Goal: Check status

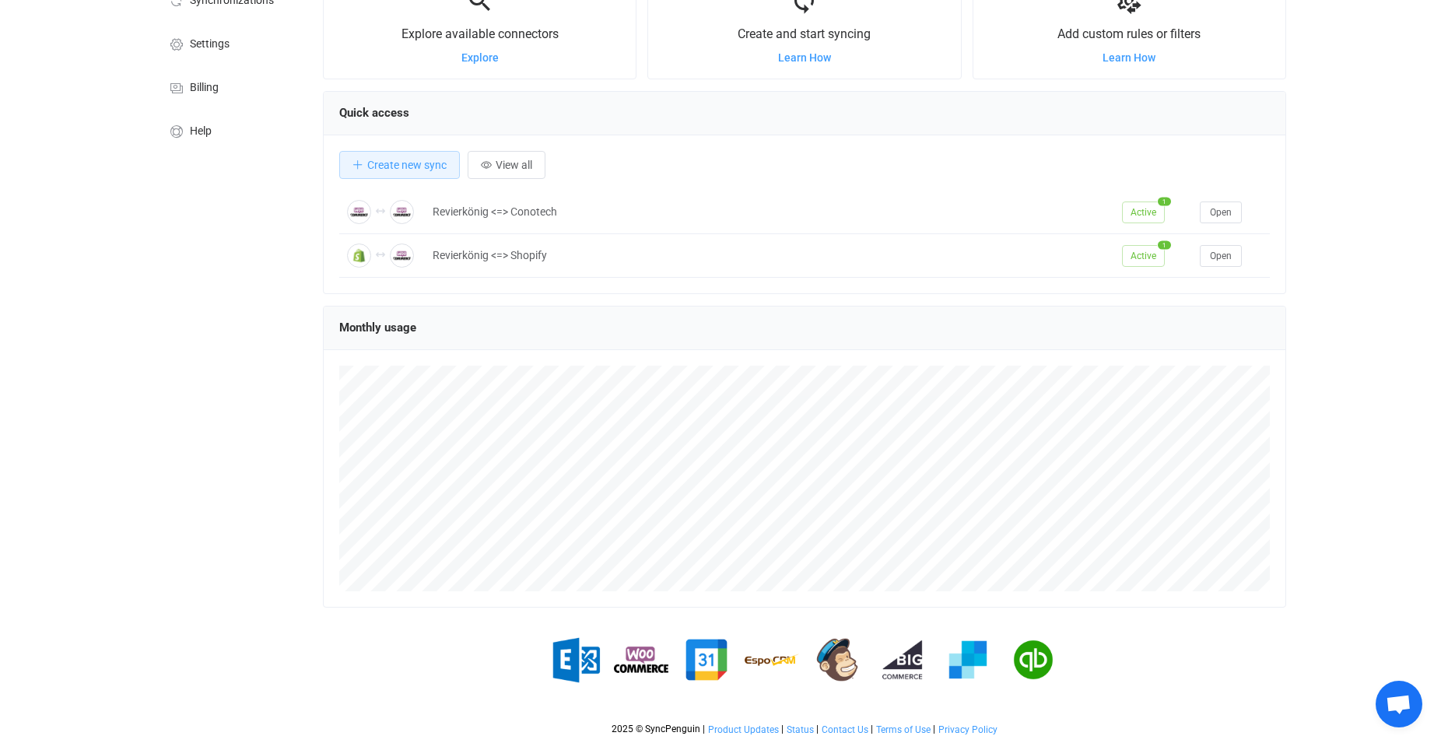
scroll to position [40, 0]
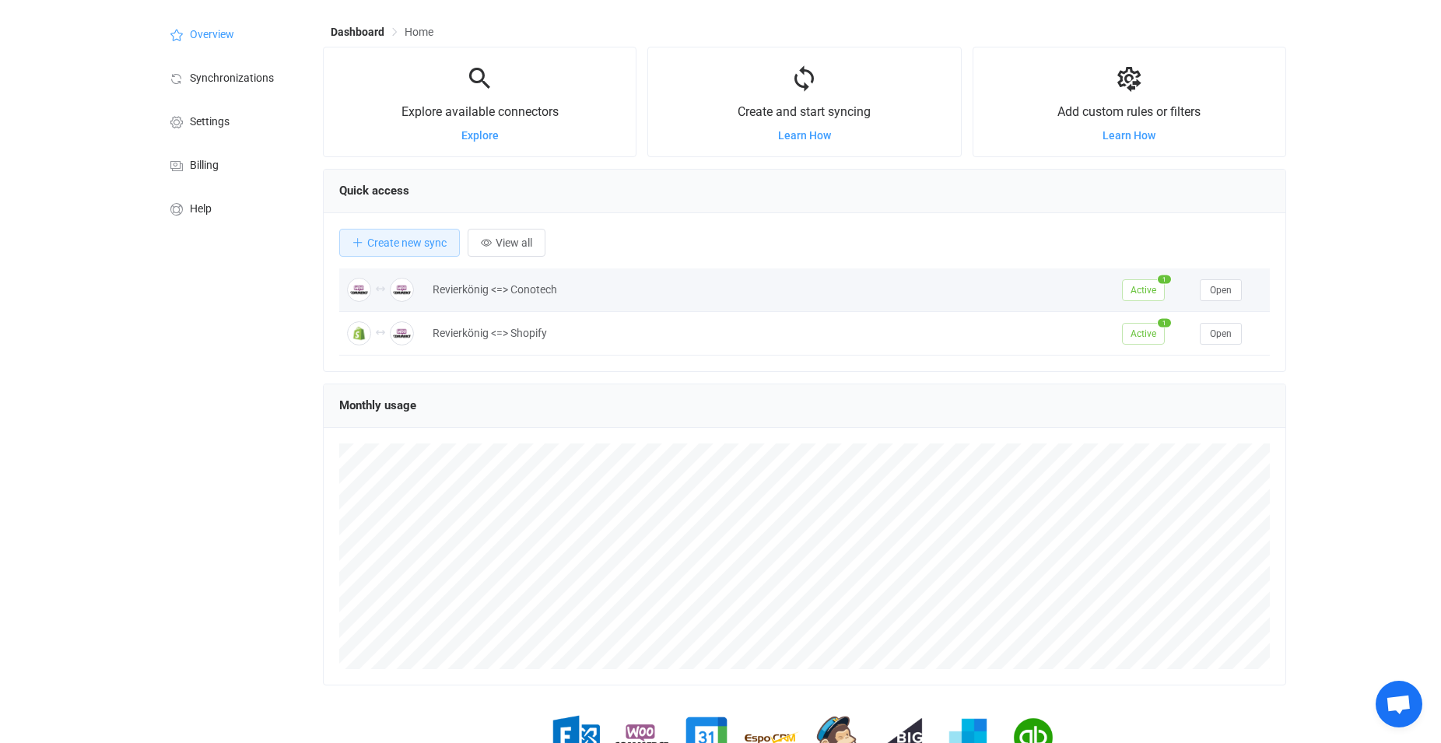
click at [1142, 291] on span "Active" at bounding box center [1143, 290] width 43 height 22
click at [1215, 292] on span "Open" at bounding box center [1221, 290] width 22 height 11
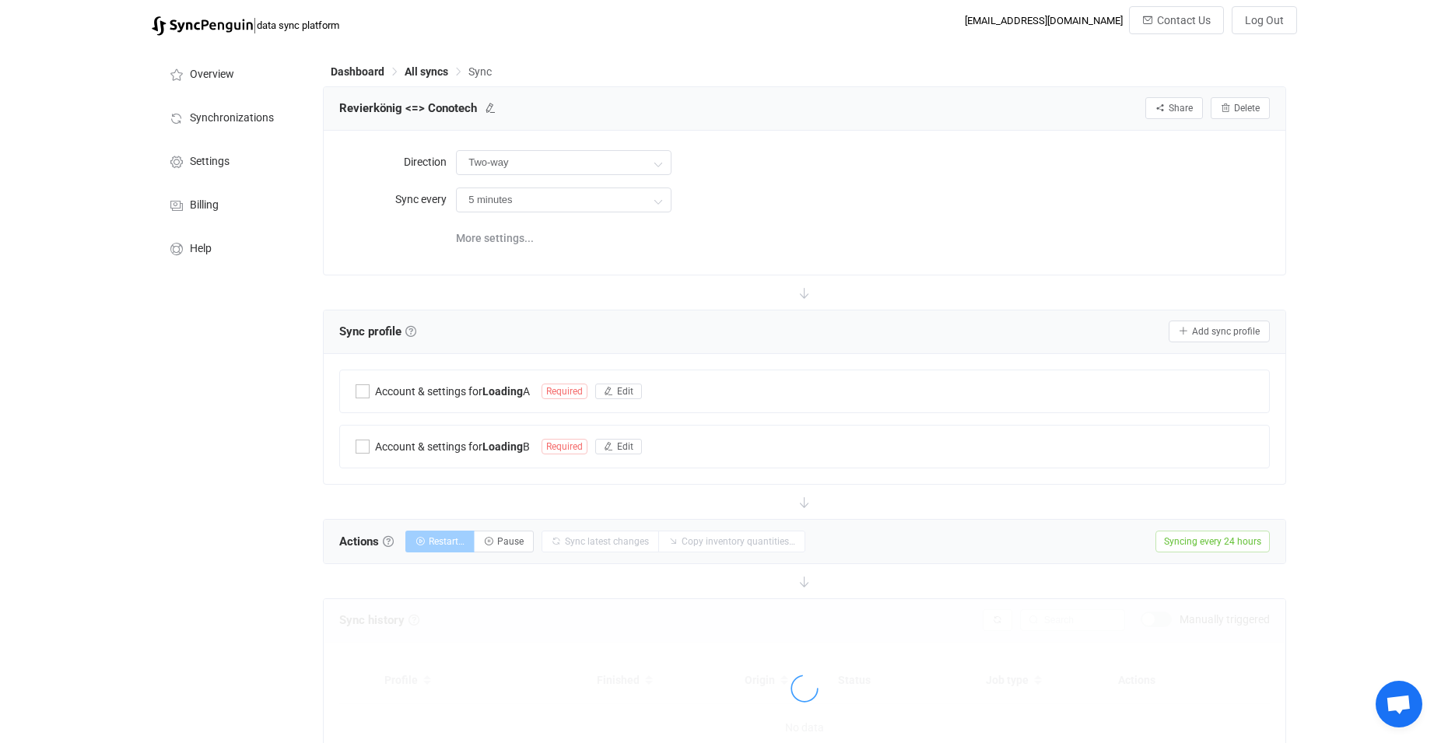
type input "24 hours"
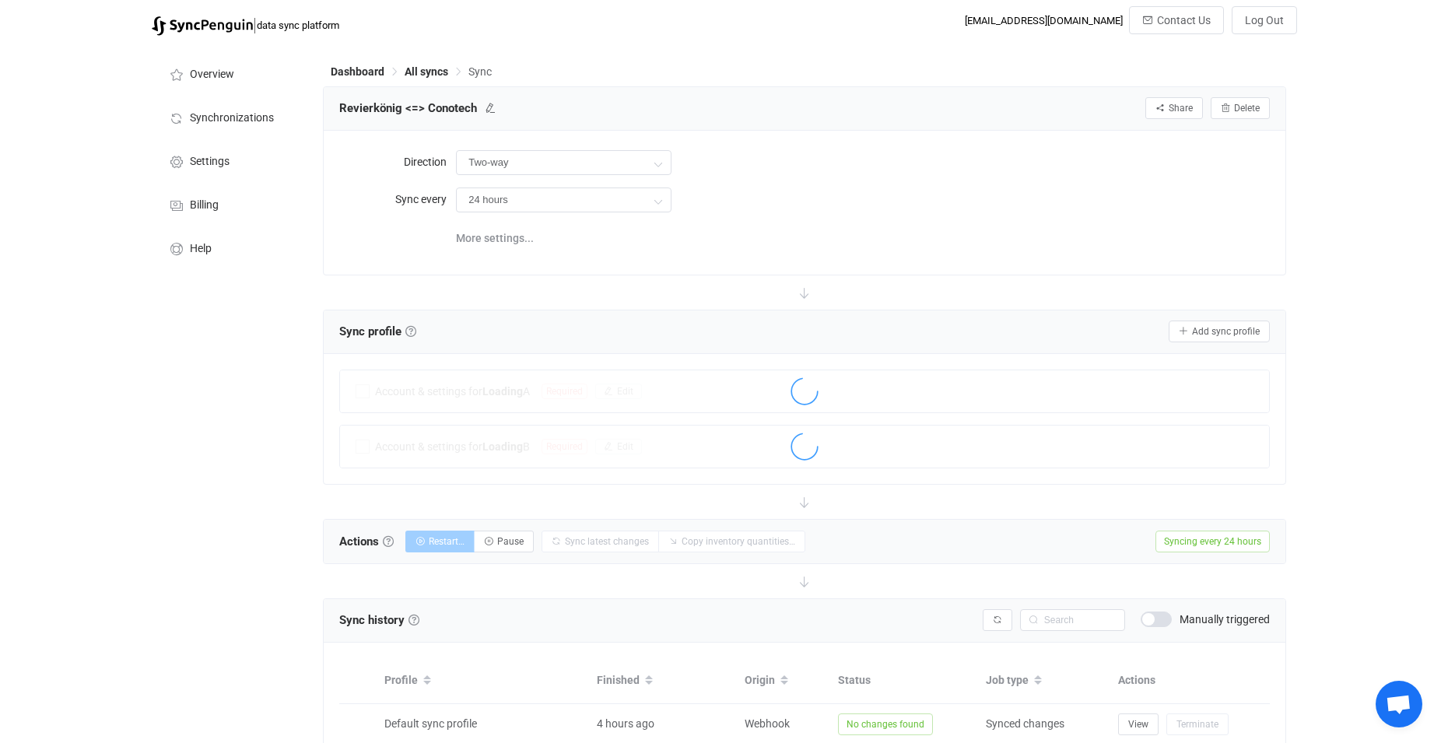
scroll to position [238, 0]
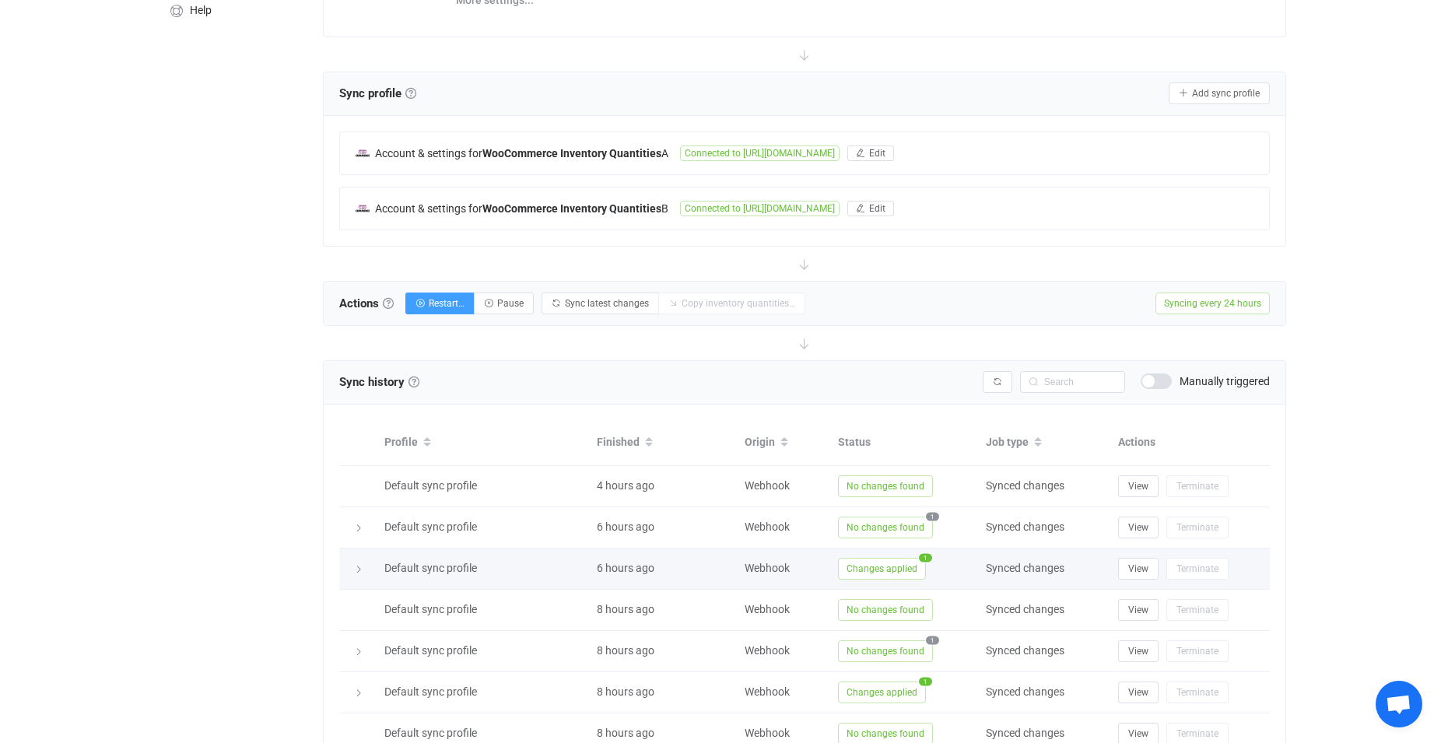
click at [909, 566] on span "Changes applied" at bounding box center [882, 569] width 88 height 22
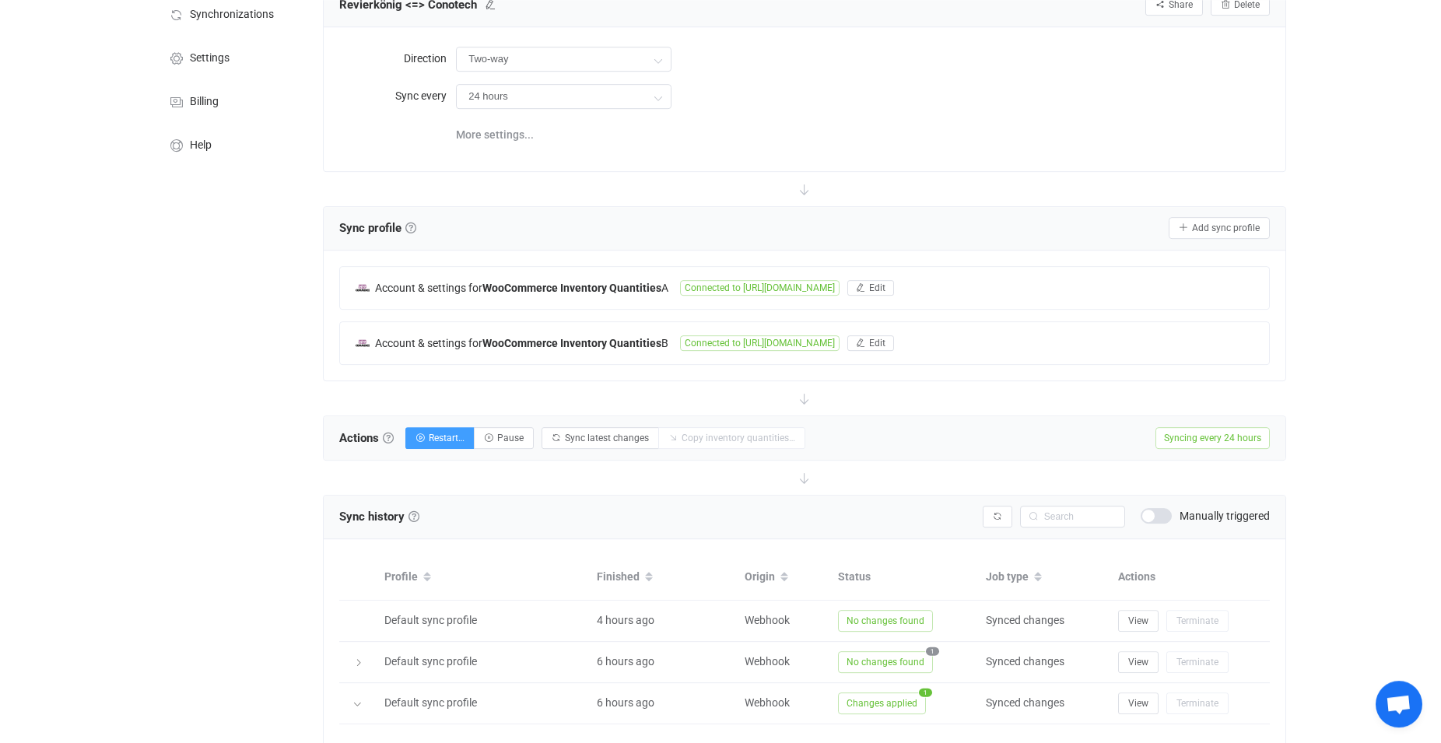
scroll to position [79, 0]
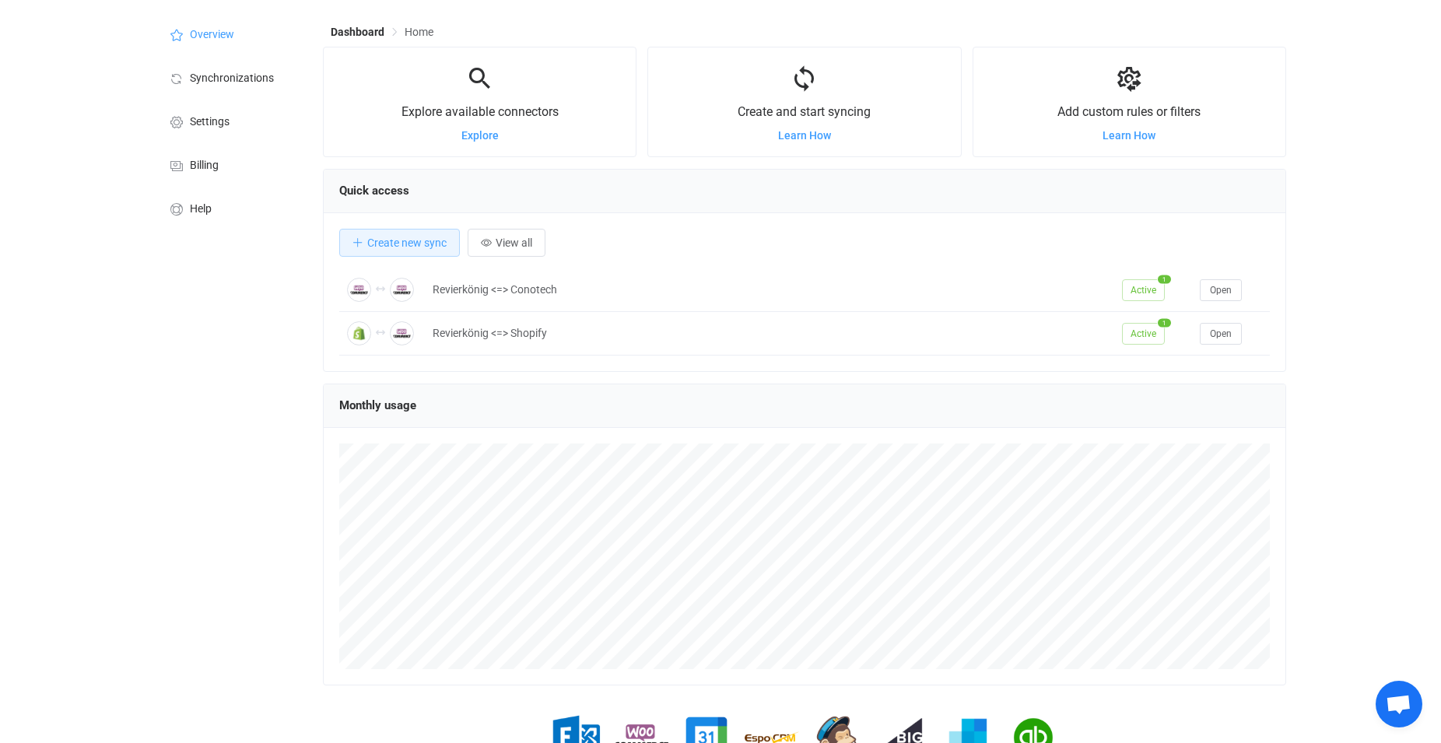
scroll to position [302, 963]
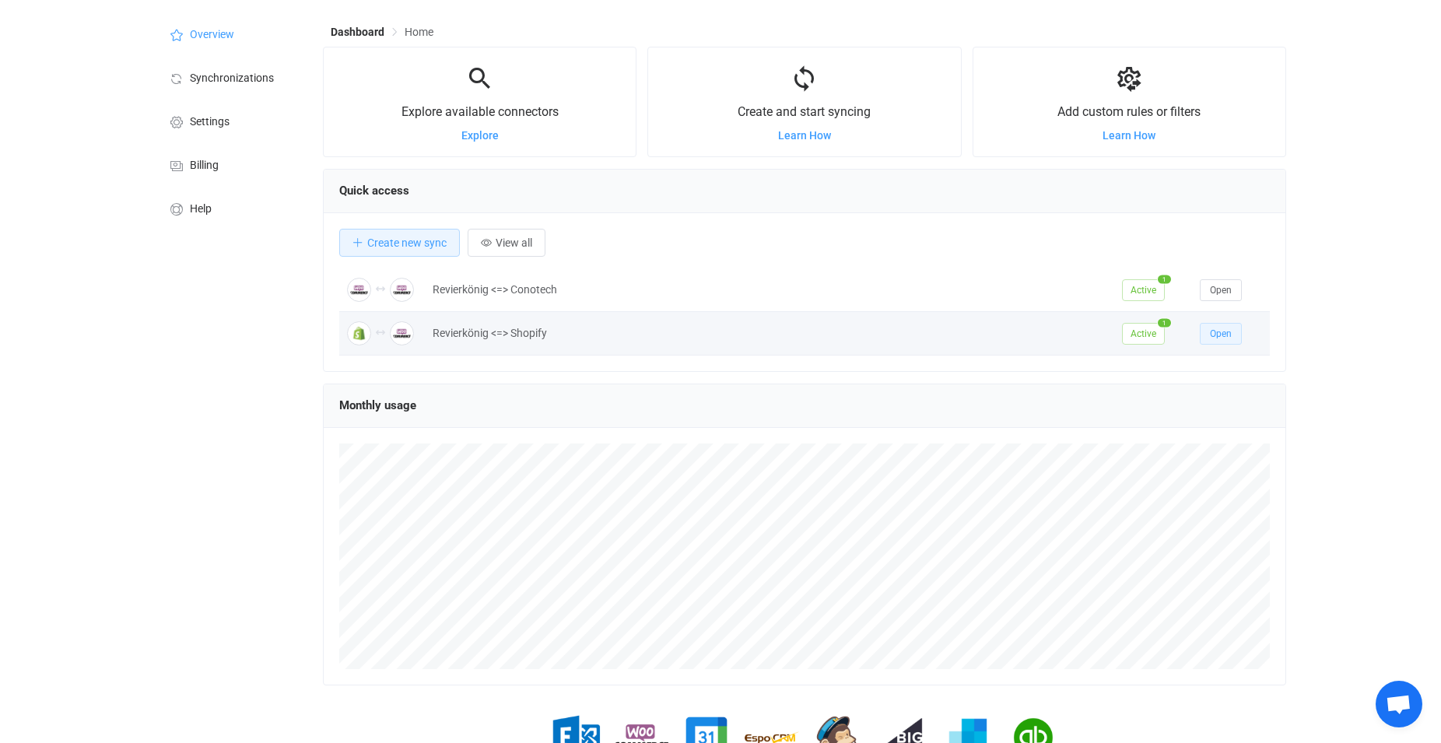
click at [1217, 335] on span "Open" at bounding box center [1221, 333] width 22 height 11
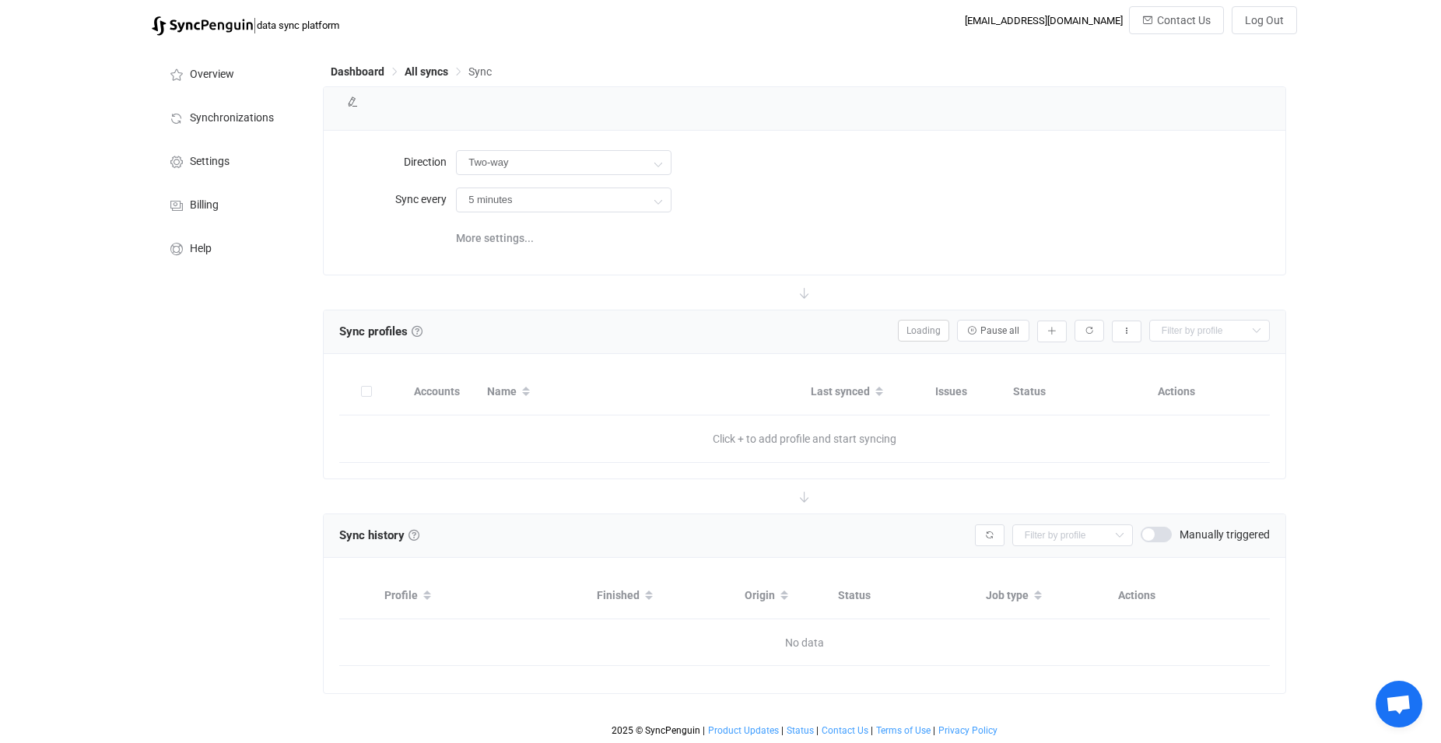
type input "24 hours"
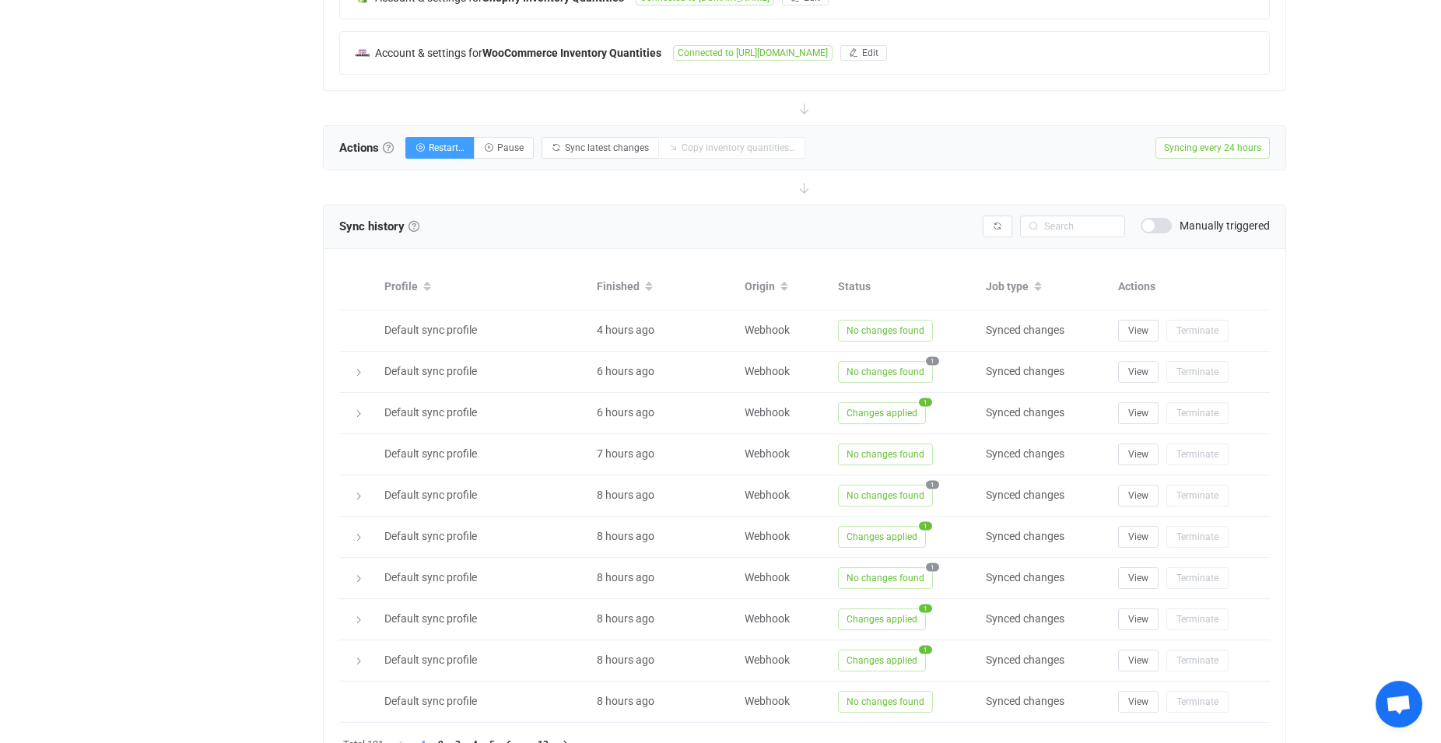
scroll to position [397, 0]
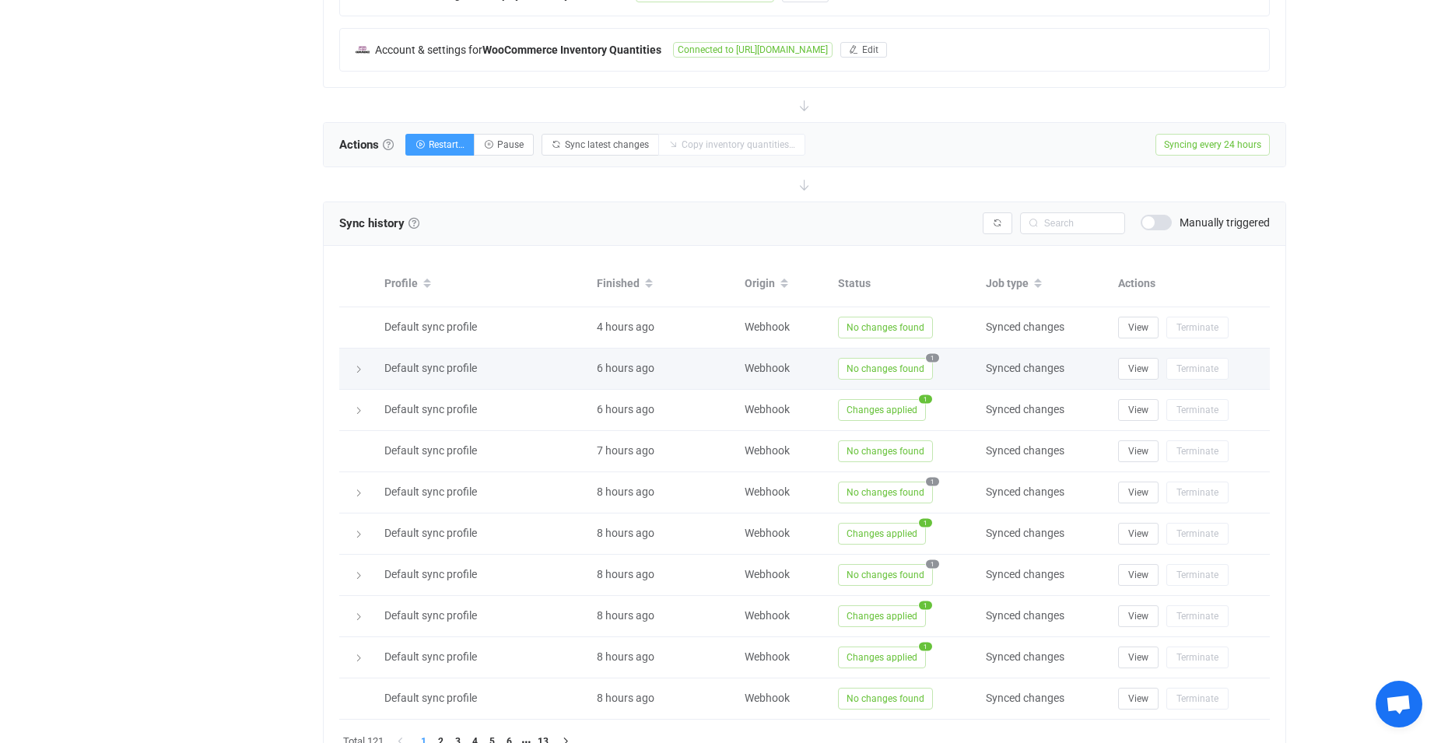
click at [875, 361] on span "No changes found" at bounding box center [885, 369] width 95 height 22
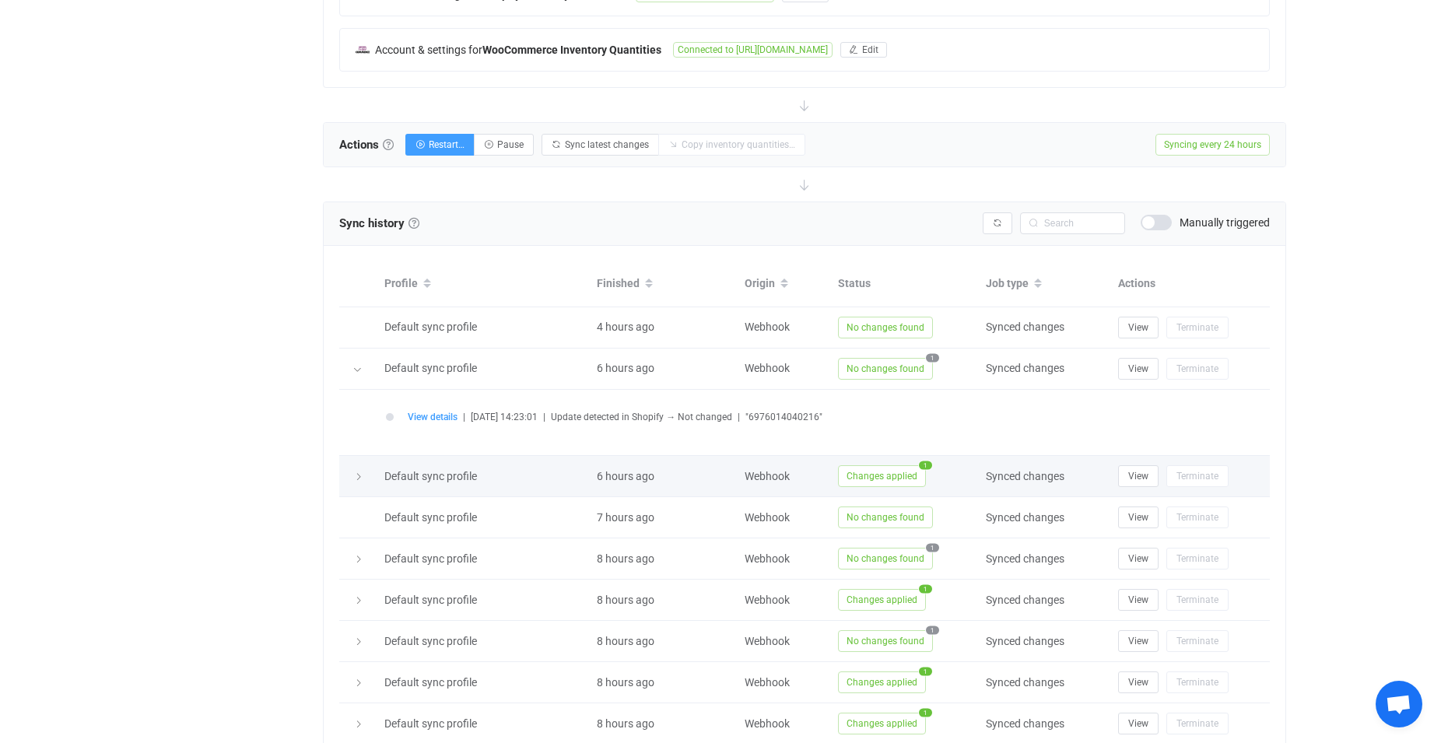
click at [894, 471] on span "Changes applied" at bounding box center [882, 476] width 88 height 22
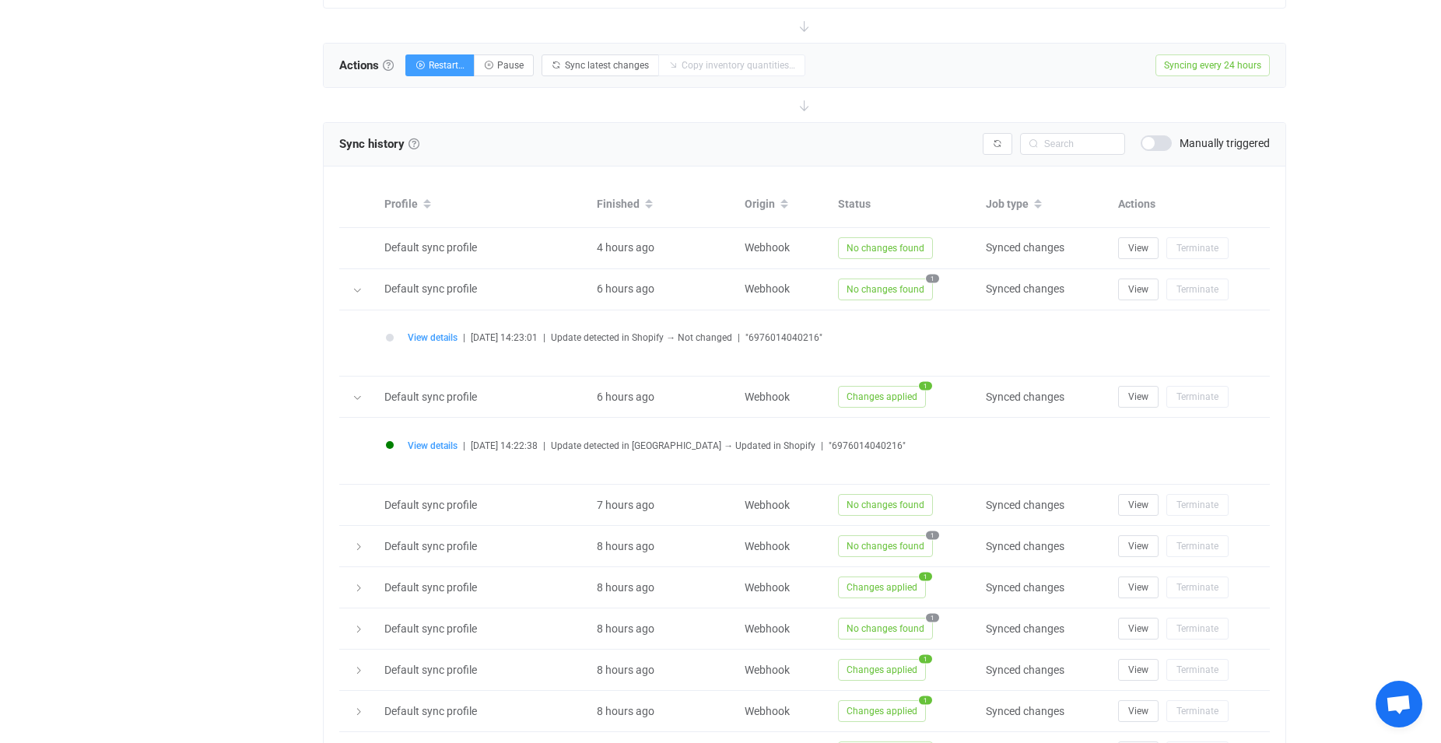
scroll to position [556, 0]
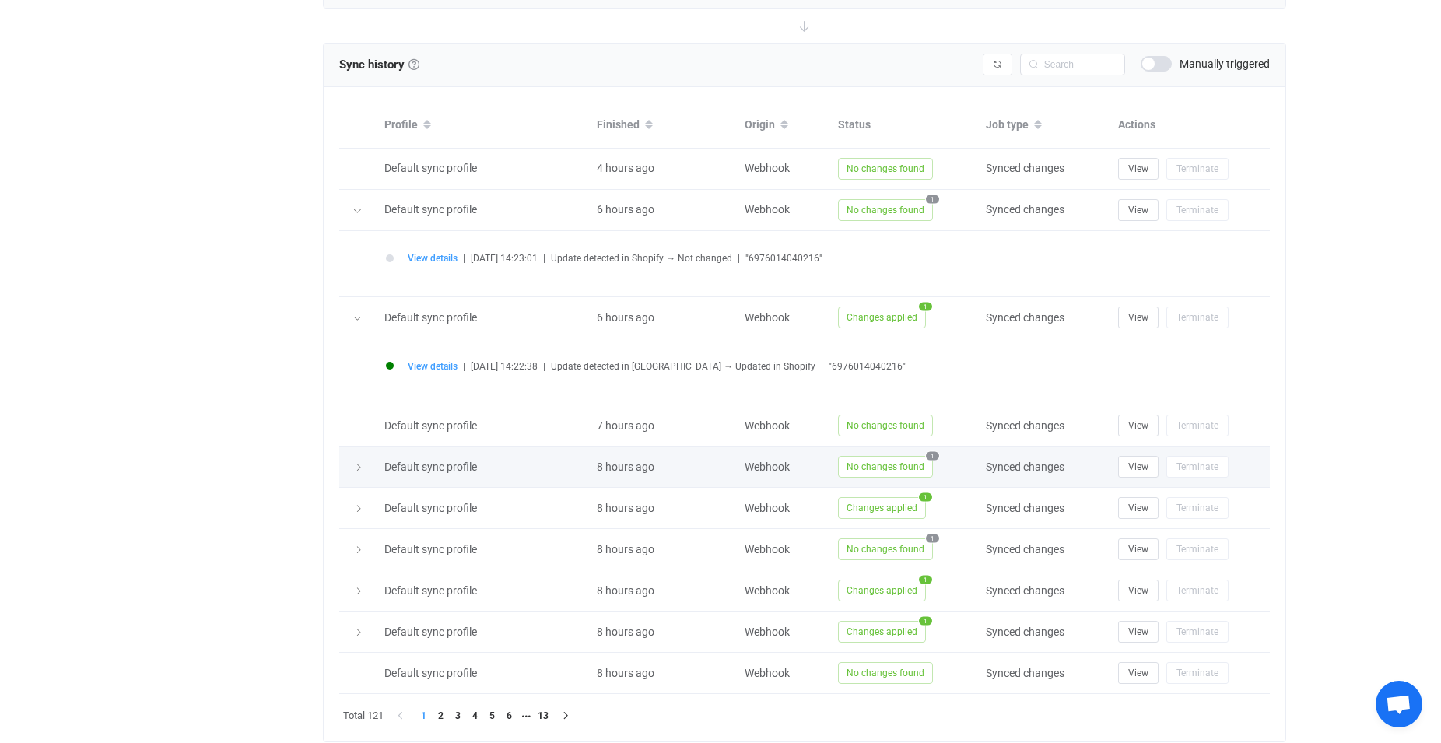
click at [915, 465] on span "No changes found" at bounding box center [885, 467] width 95 height 22
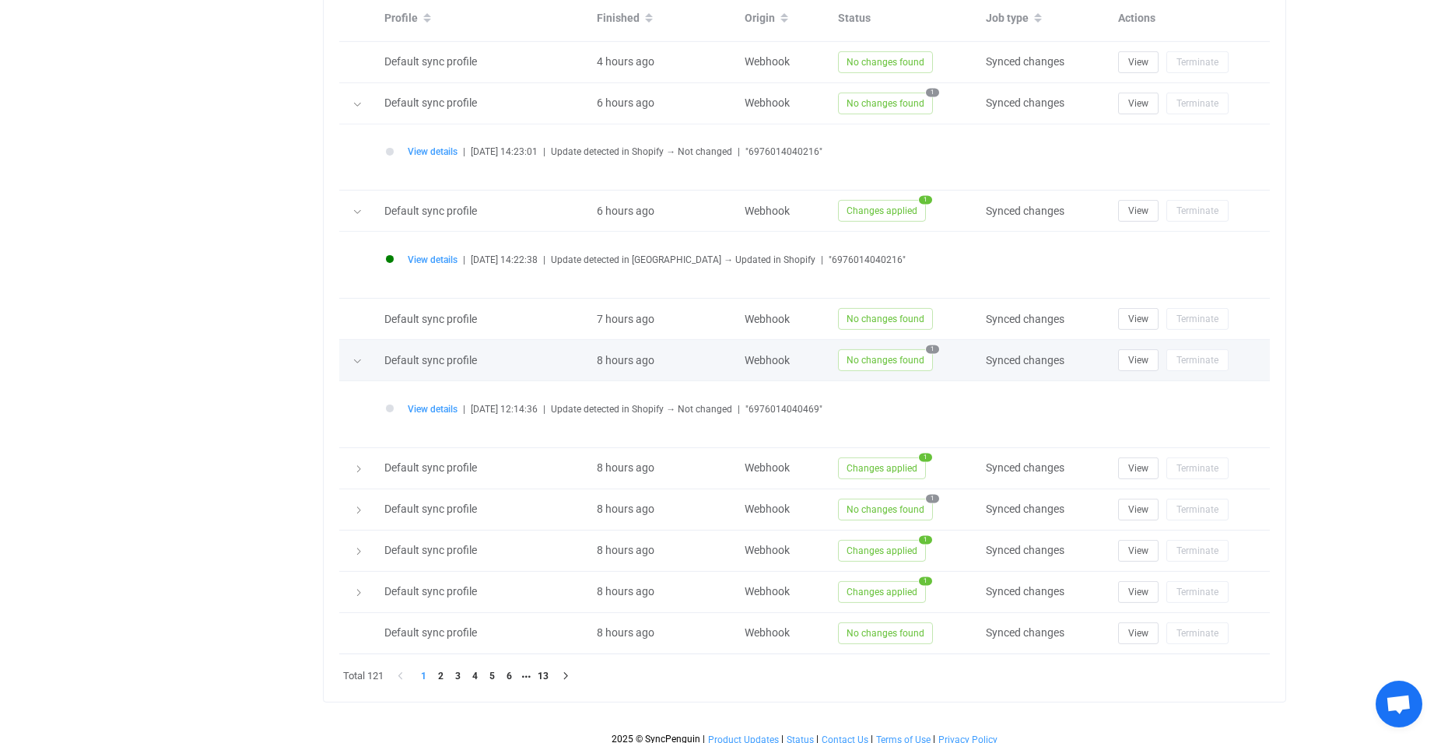
scroll to position [671, 0]
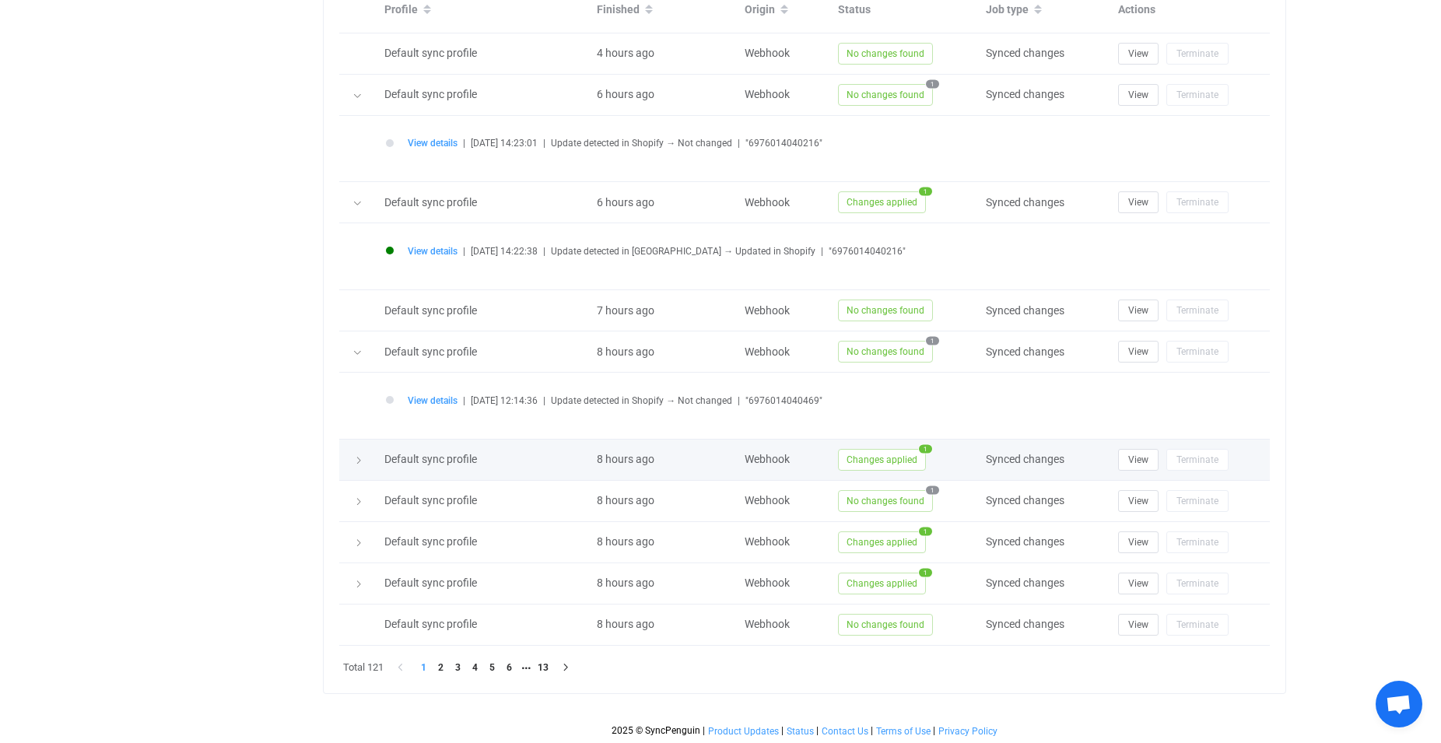
click at [906, 463] on span "Changes applied" at bounding box center [882, 460] width 88 height 22
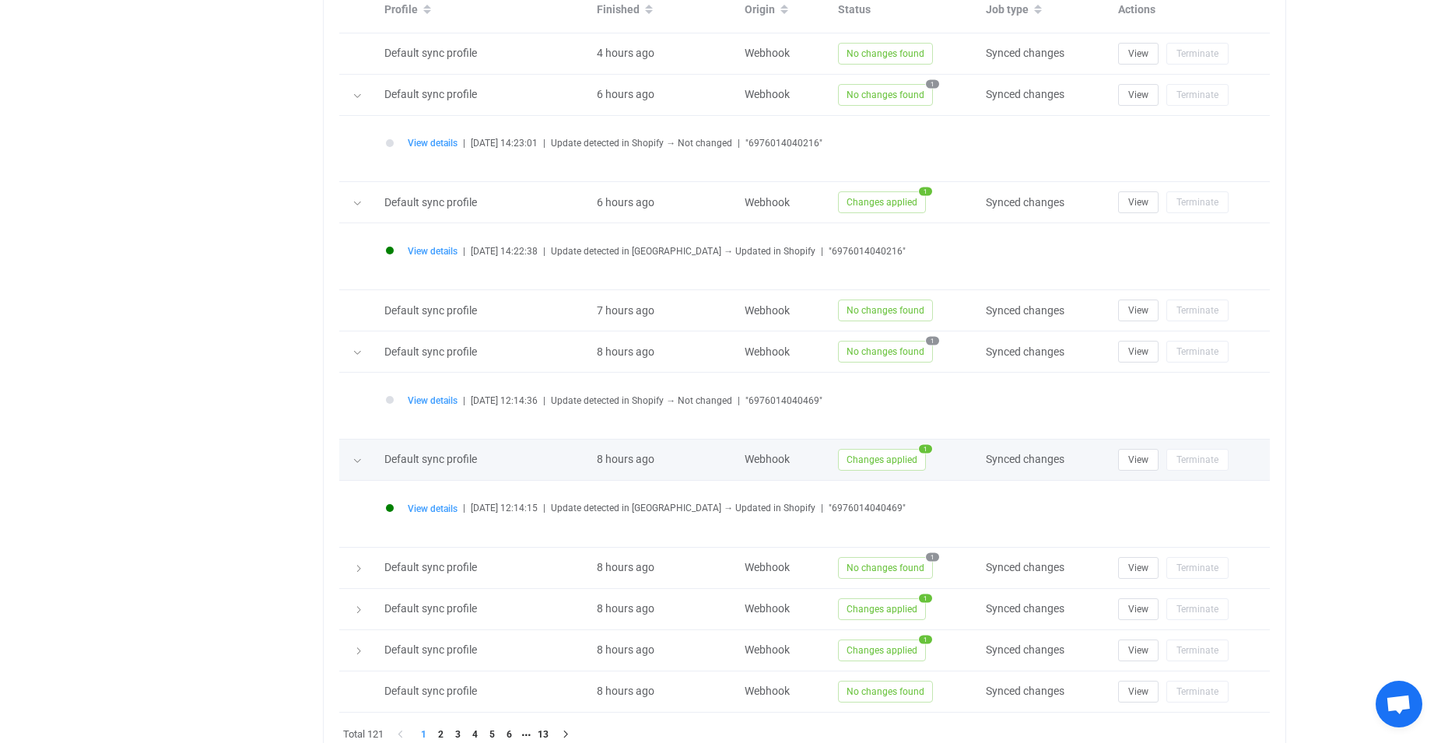
scroll to position [738, 0]
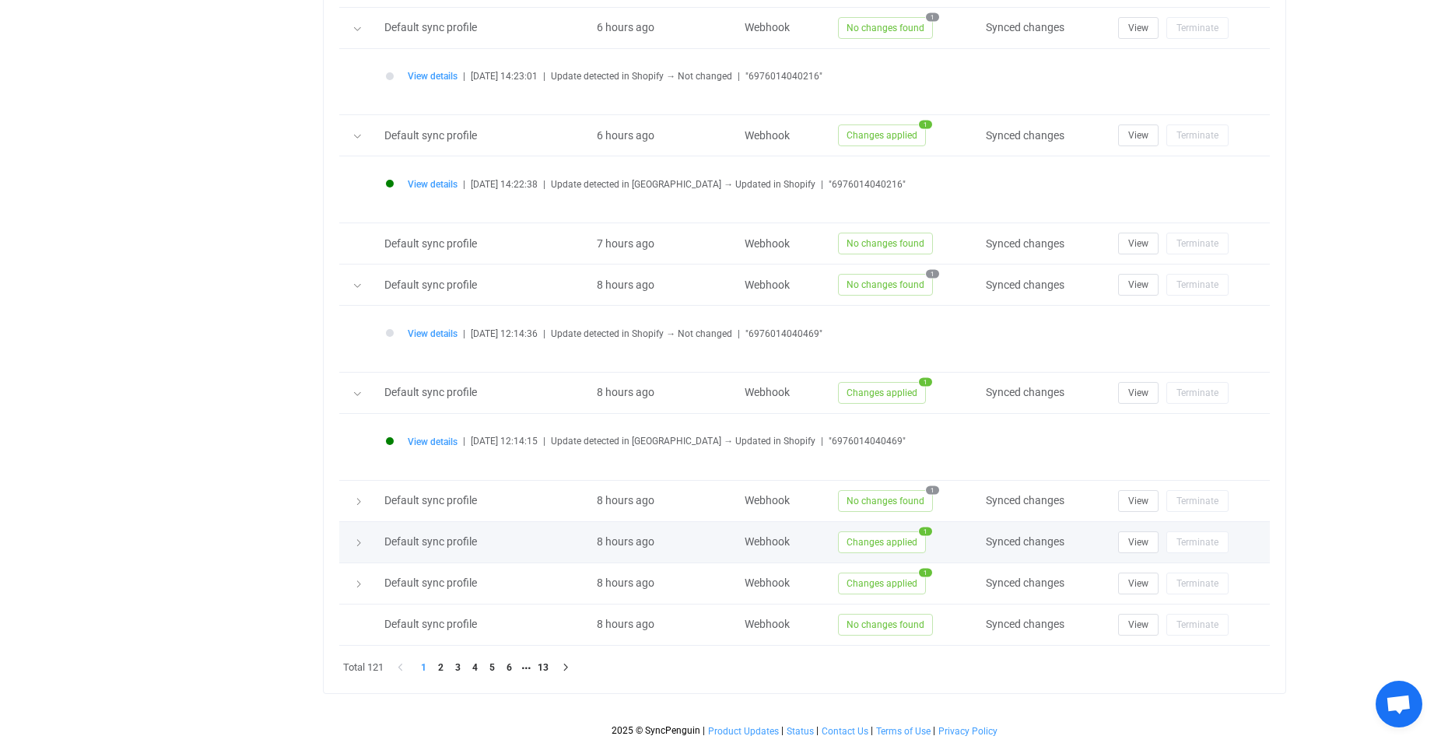
click at [900, 543] on span "Changes applied" at bounding box center [882, 542] width 88 height 22
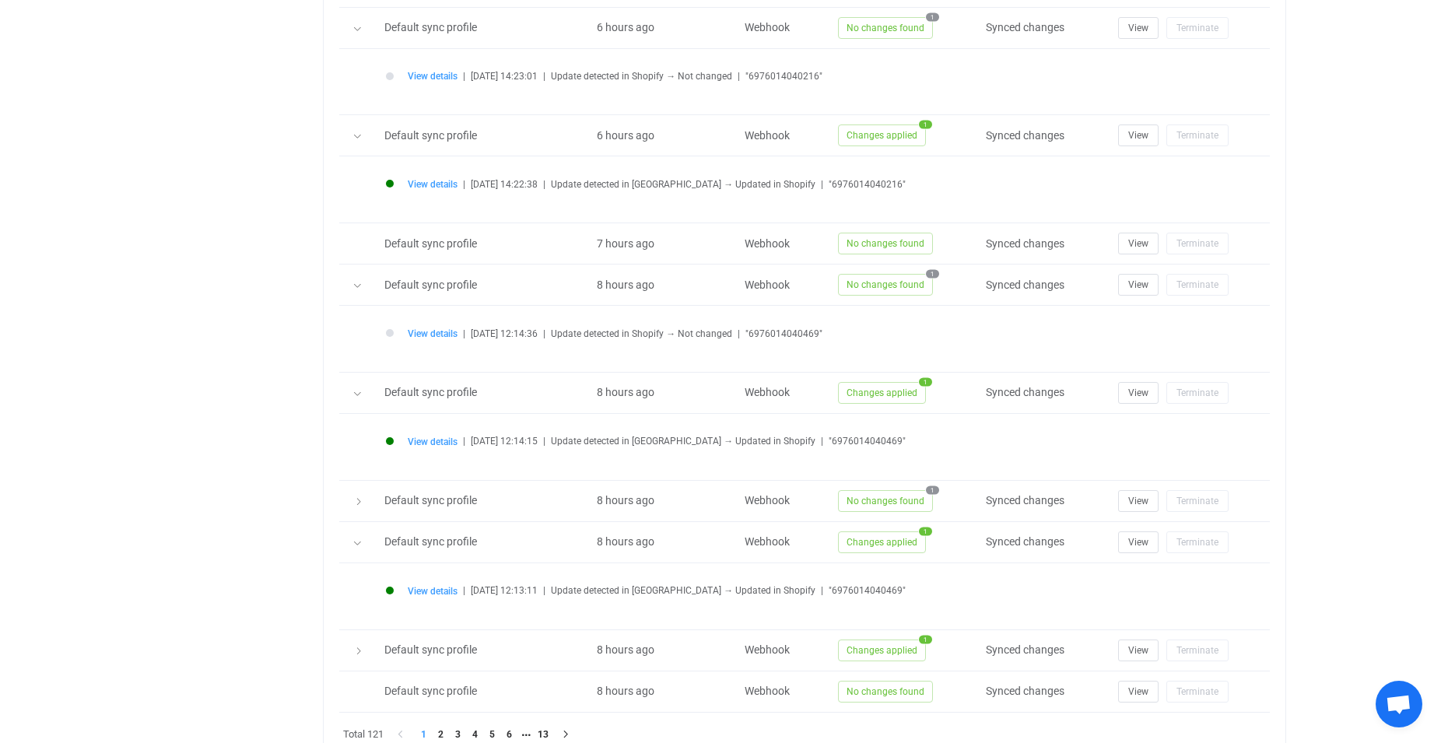
scroll to position [805, 0]
